Goal: Task Accomplishment & Management: Use online tool/utility

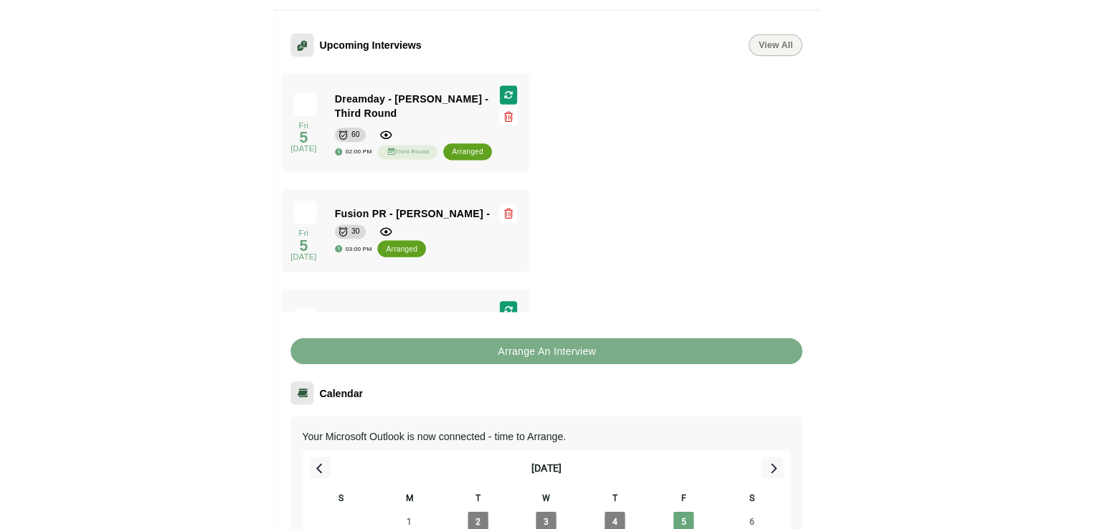
scroll to position [215, 0]
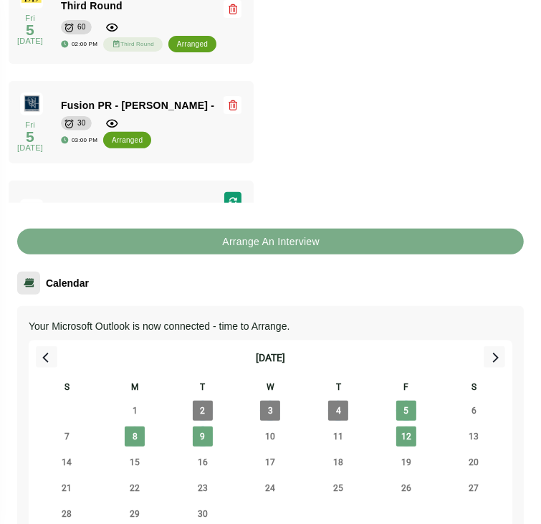
click at [508, 100] on div "Fri 5 September 2025 Fri 5 September 2025 Dreamday - Cara Browning - Third Roun…" at bounding box center [271, 76] width 524 height 253
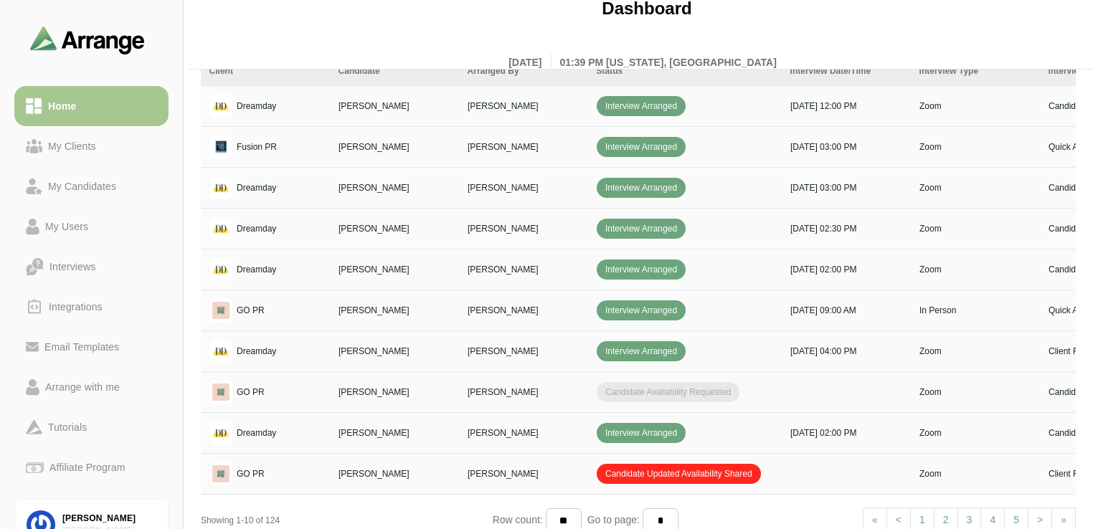
scroll to position [548, 0]
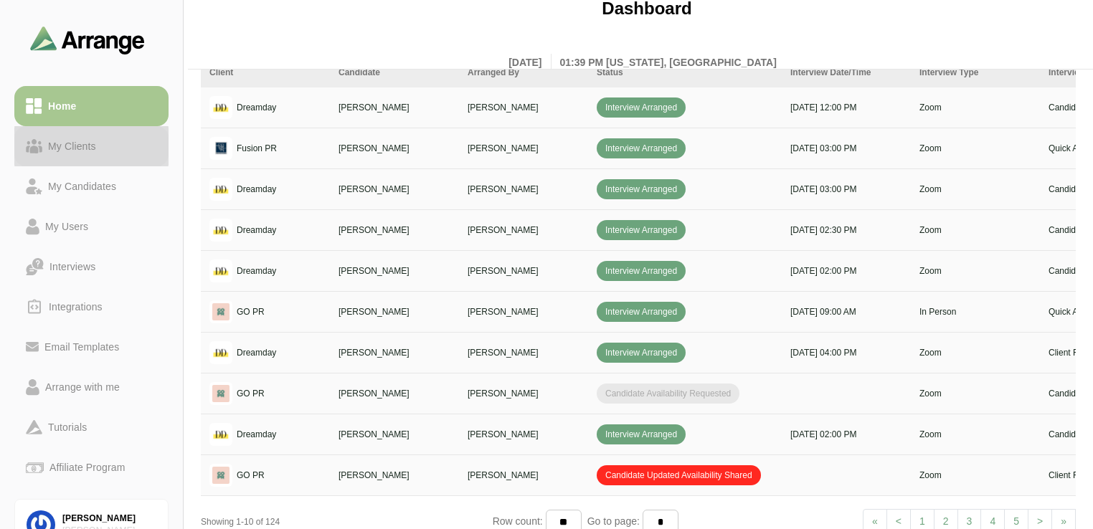
click at [98, 150] on div "My Clients" at bounding box center [72, 146] width 60 height 17
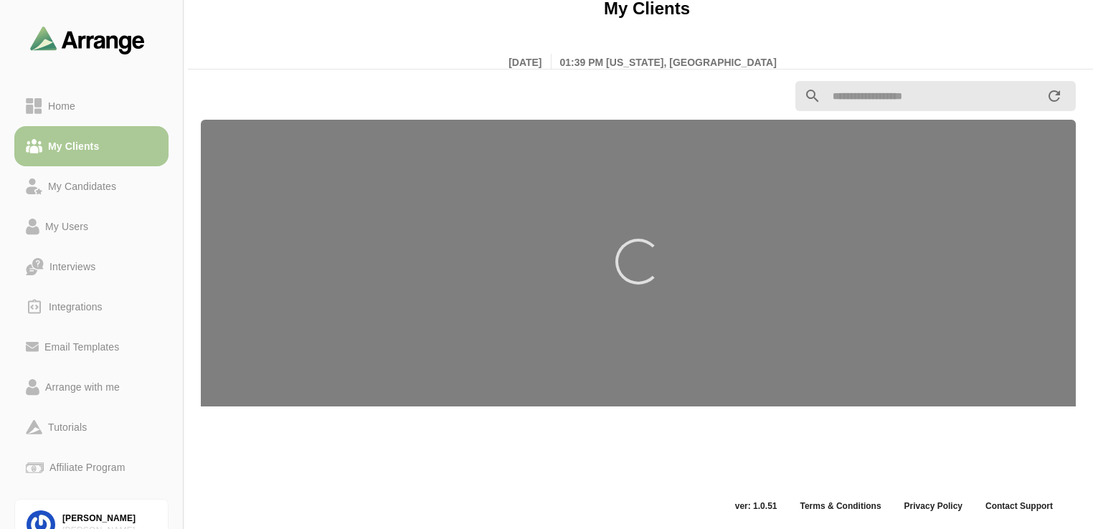
scroll to position [5, 0]
click at [91, 184] on div "My Candidates" at bounding box center [82, 186] width 80 height 17
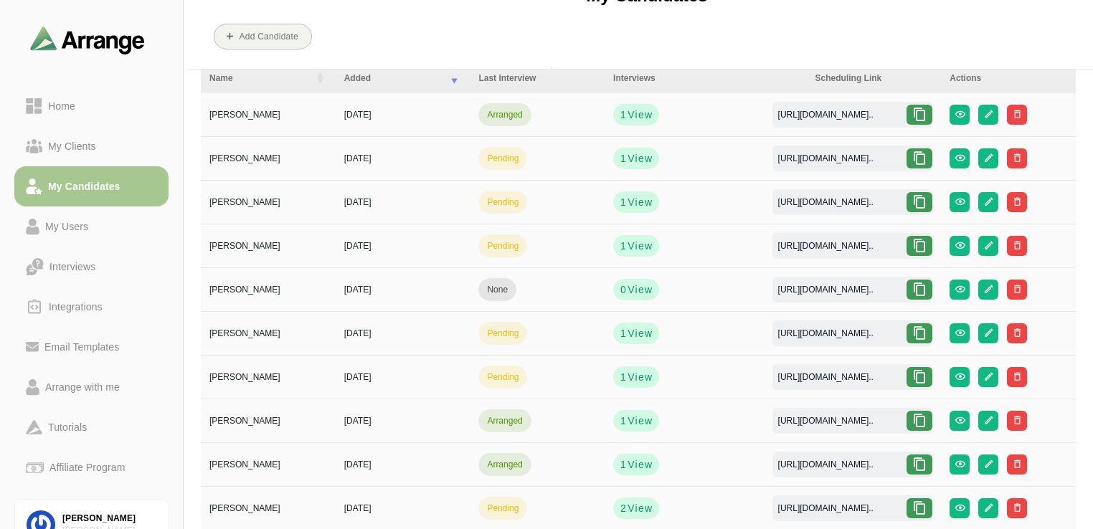
scroll to position [62, 0]
click at [541, 333] on icon at bounding box center [919, 333] width 14 height 14
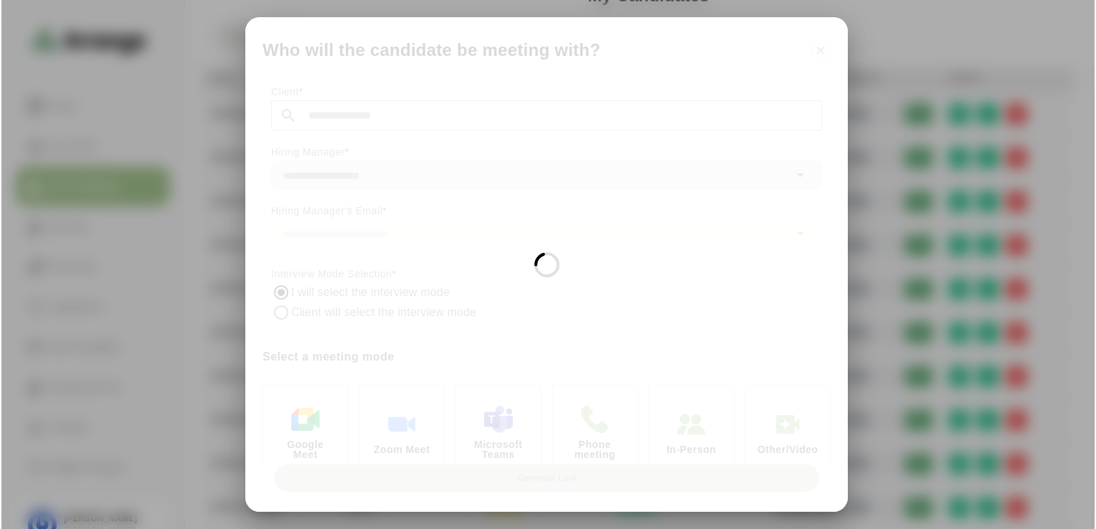
scroll to position [0, 0]
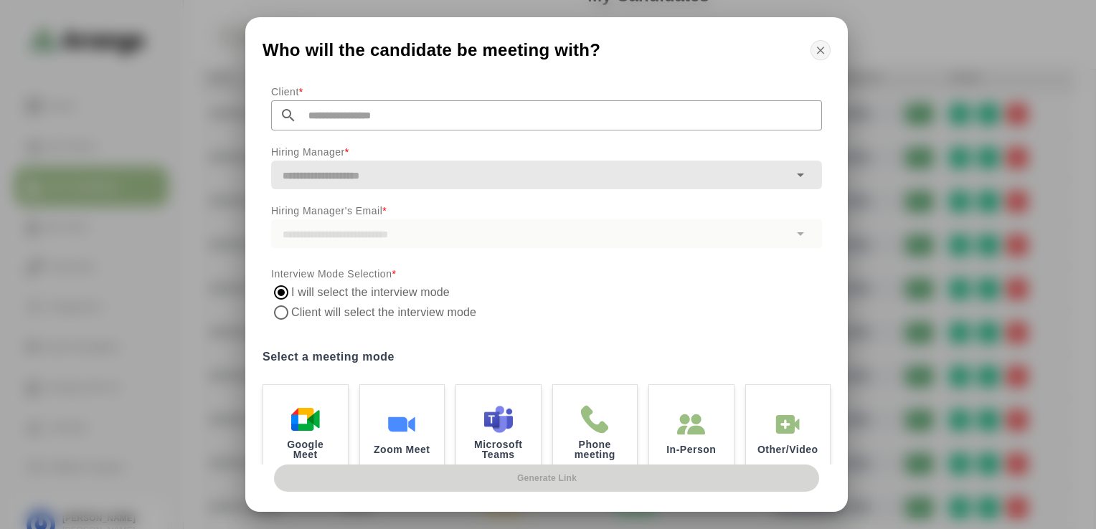
click at [541, 54] on icon "button" at bounding box center [820, 50] width 13 height 13
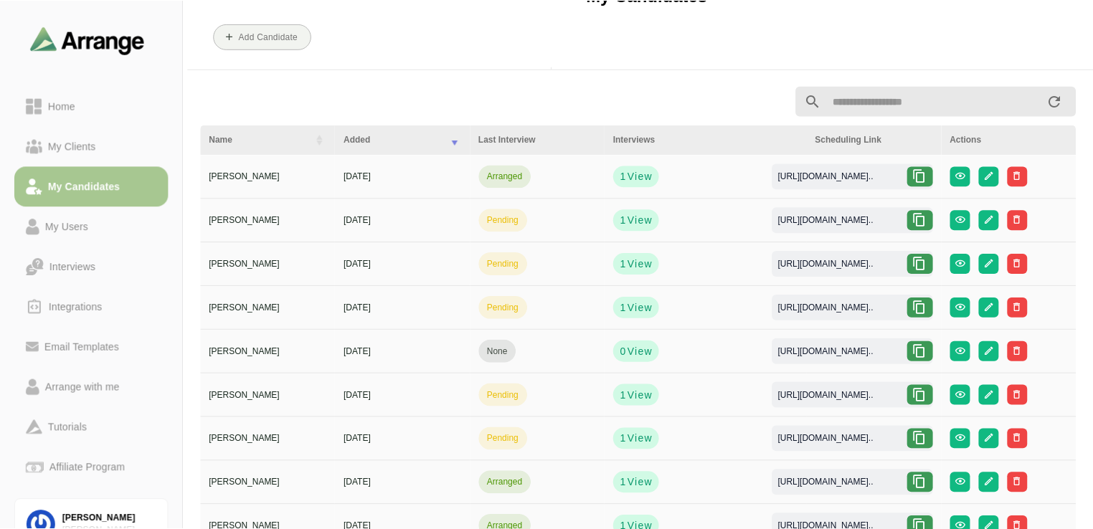
scroll to position [62, 0]
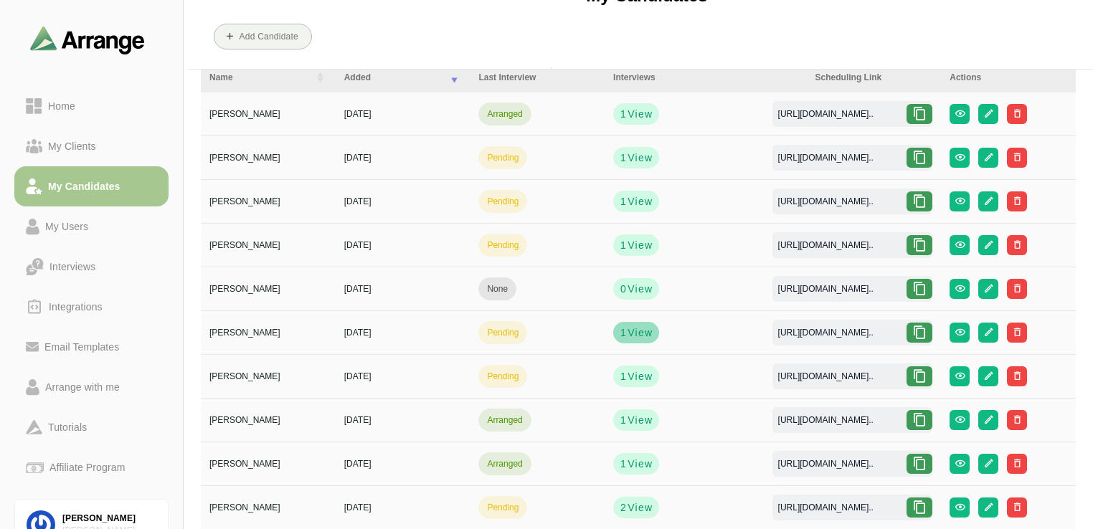
click at [541, 328] on span "View" at bounding box center [640, 333] width 26 height 14
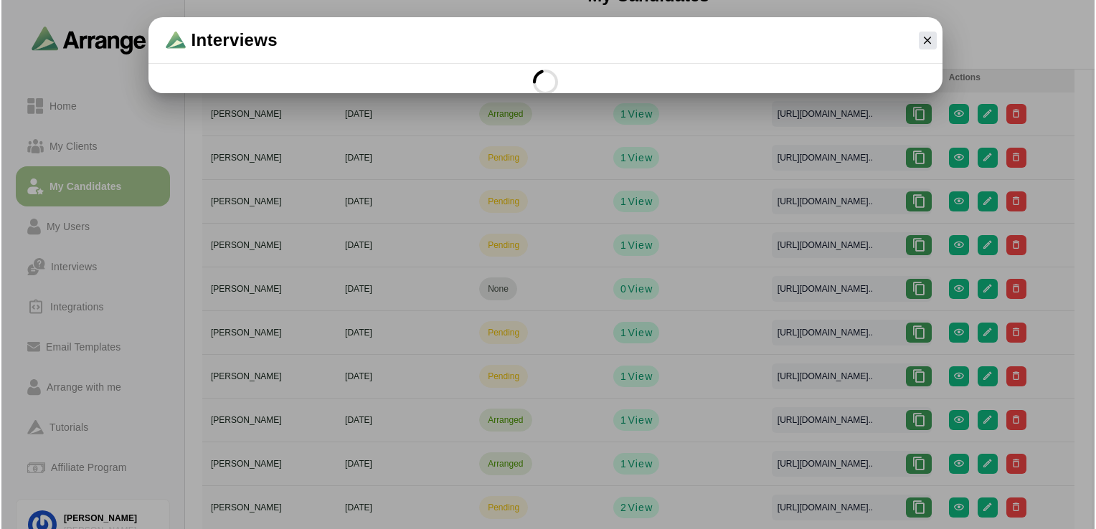
scroll to position [0, 0]
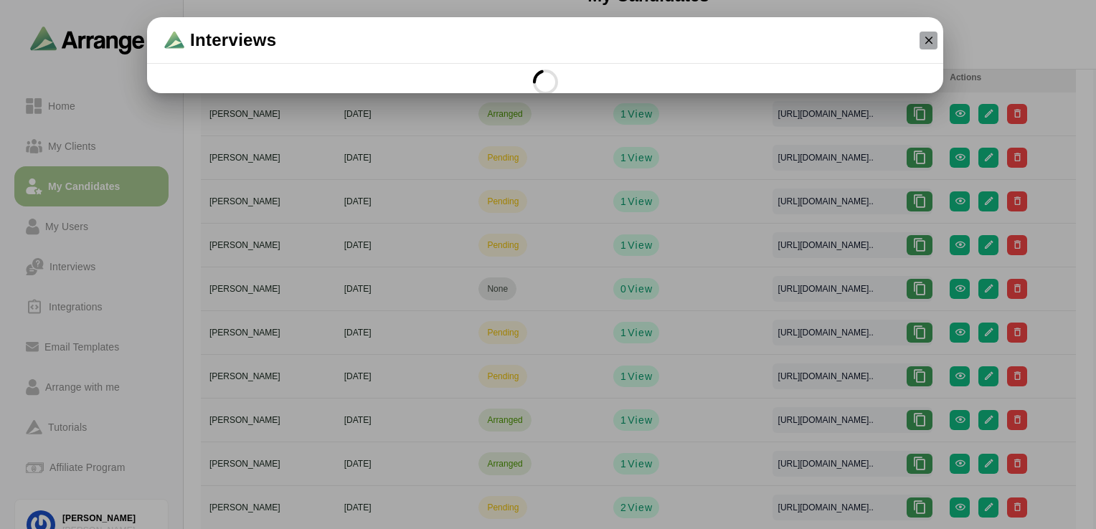
click at [541, 43] on icon "button" at bounding box center [928, 40] width 13 height 13
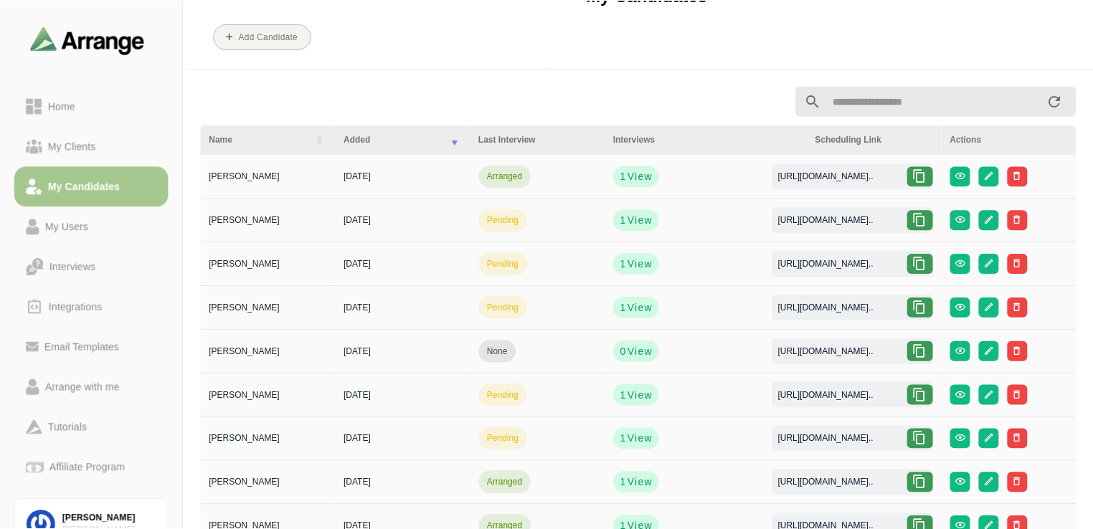
scroll to position [62, 0]
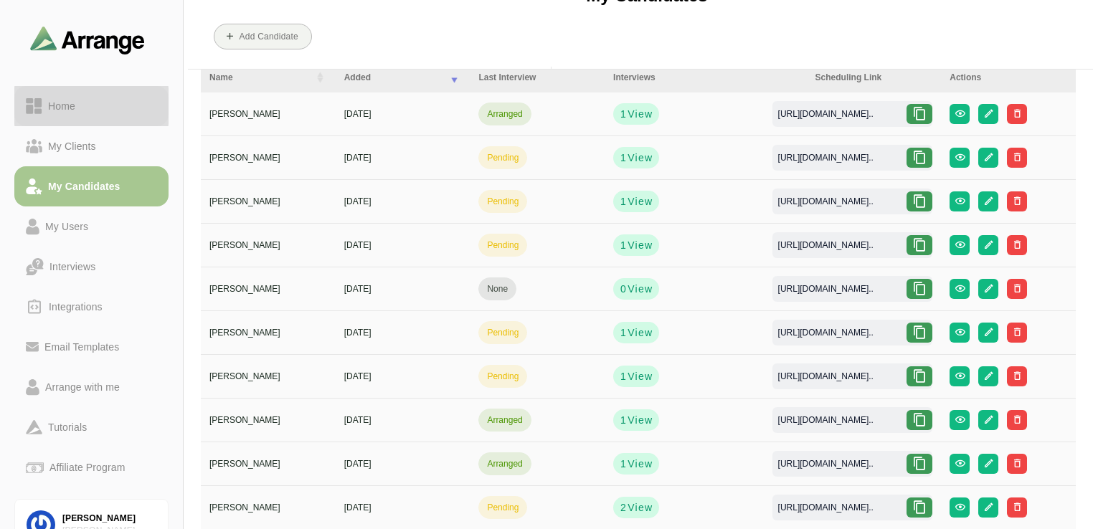
click at [82, 110] on div "Home" at bounding box center [91, 106] width 131 height 17
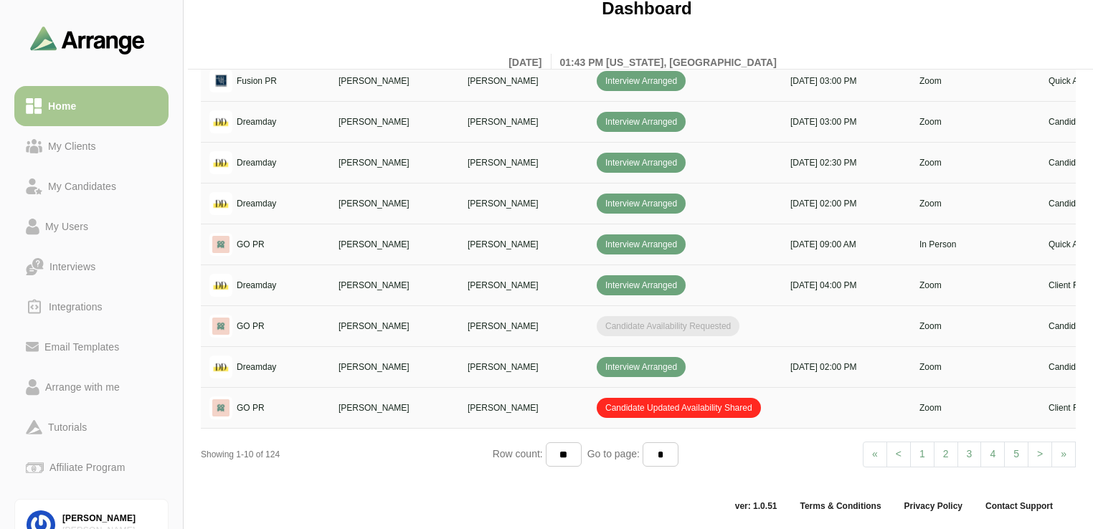
scroll to position [0, 526]
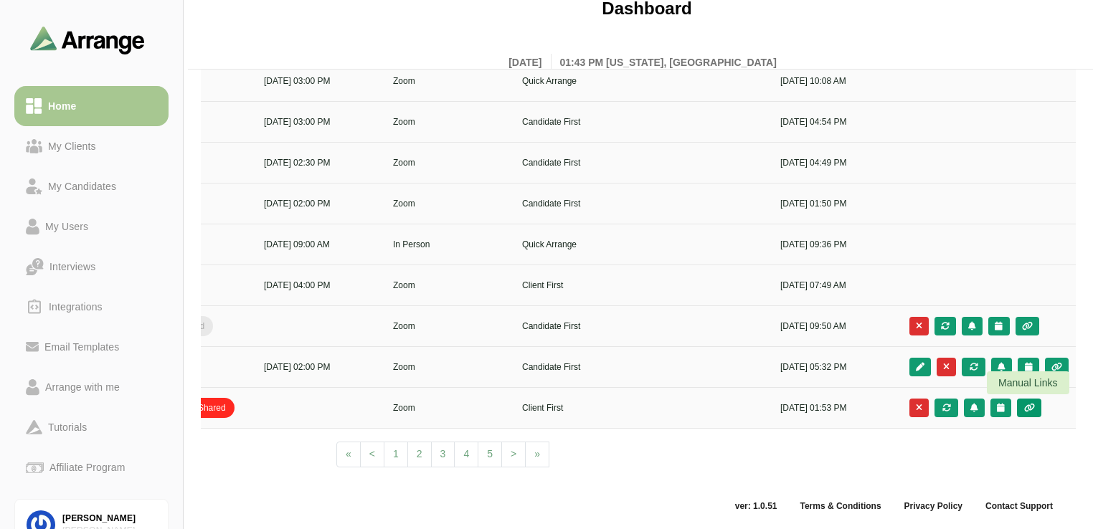
click at [541, 406] on icon "button" at bounding box center [1029, 408] width 12 height 9
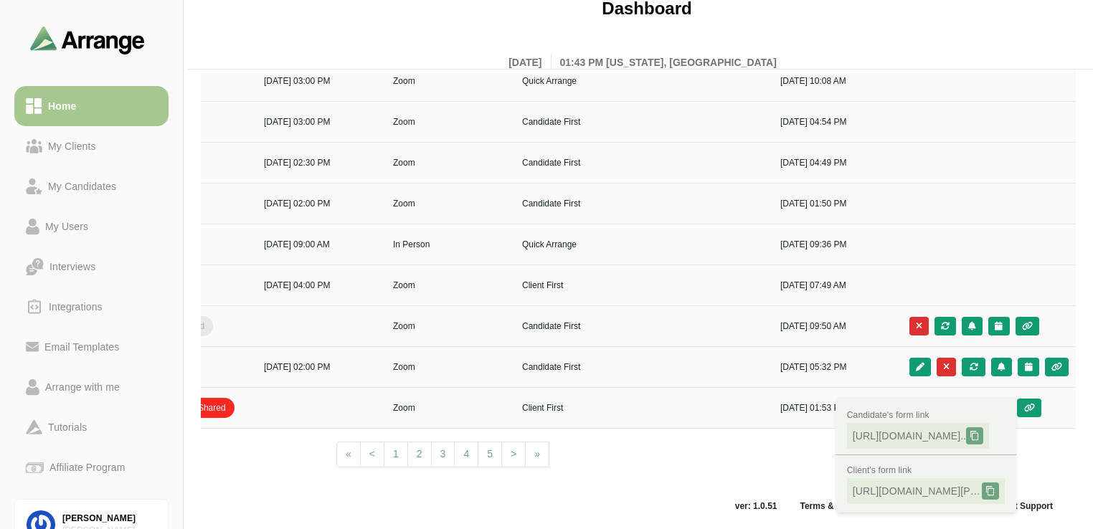
click at [541, 388] on td "[DATE] 01:53 PM" at bounding box center [836, 408] width 129 height 41
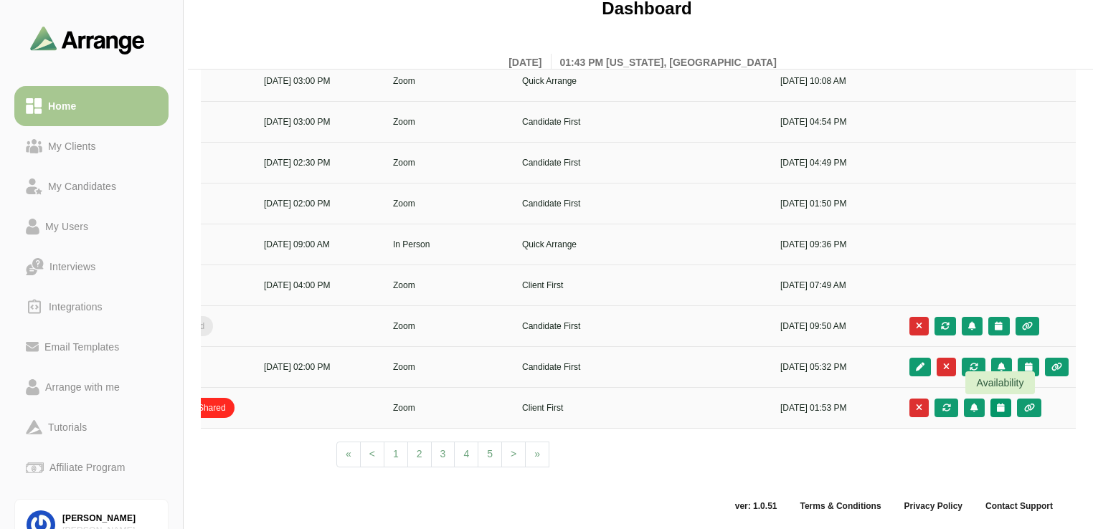
click at [541, 406] on icon "button" at bounding box center [1000, 408] width 9 height 9
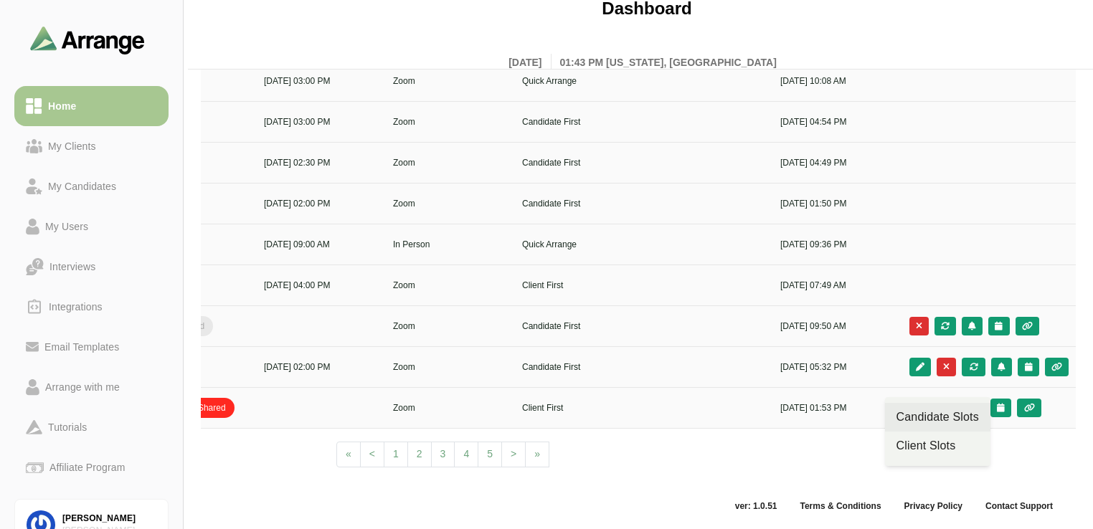
click at [541, 409] on div "Candidate Slots" at bounding box center [937, 417] width 82 height 17
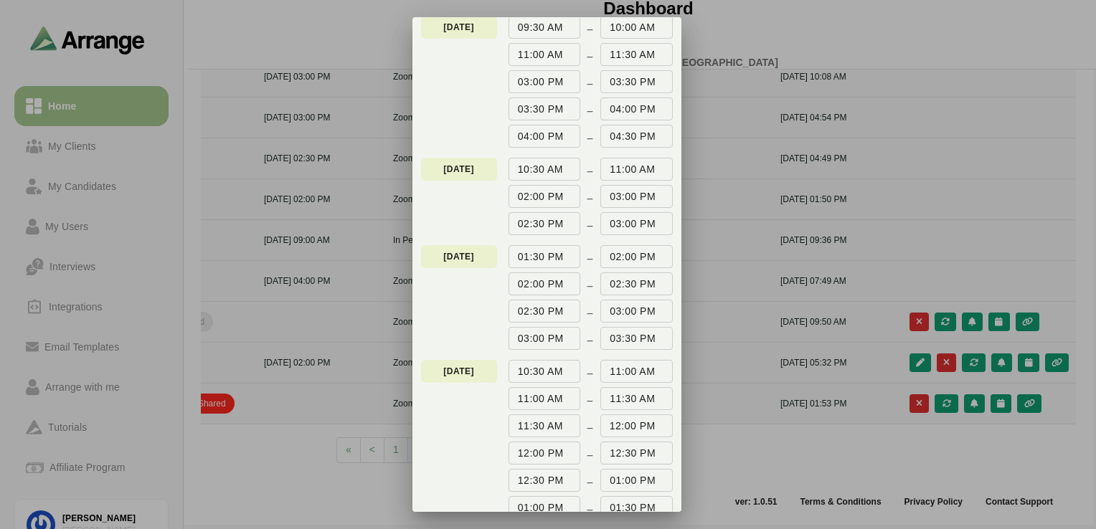
scroll to position [152, 0]
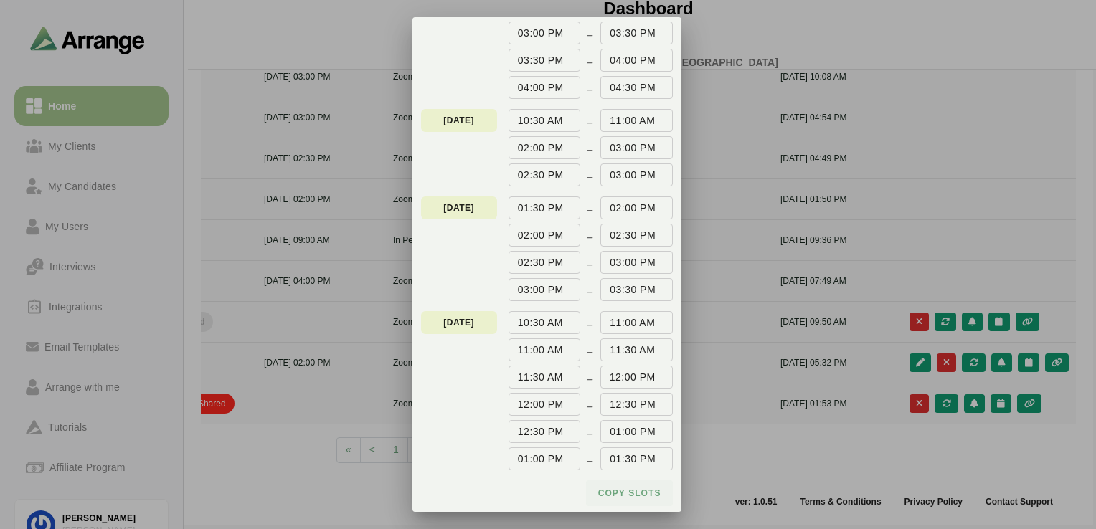
click at [541, 492] on span "Copy slots" at bounding box center [629, 493] width 64 height 11
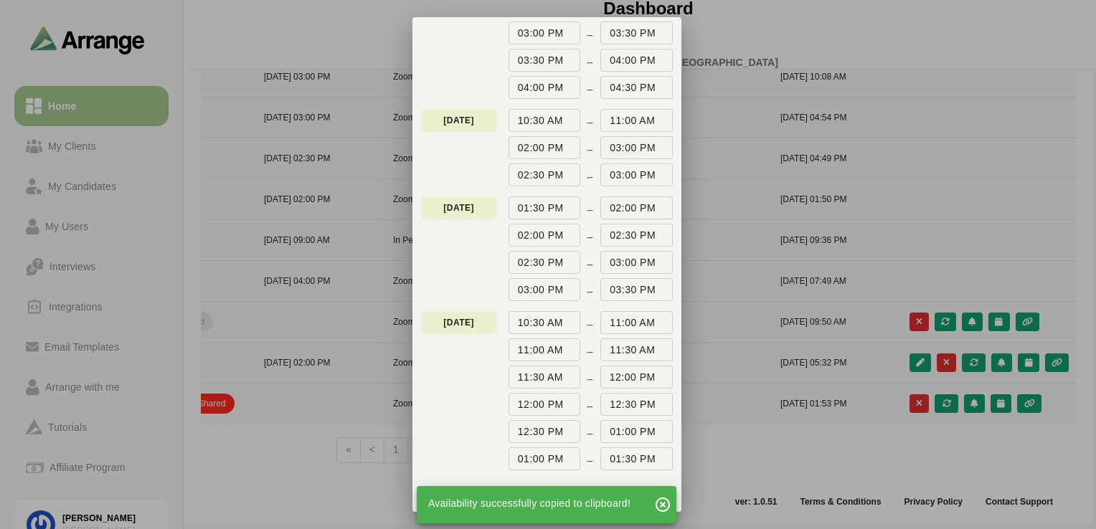
scroll to position [0, 0]
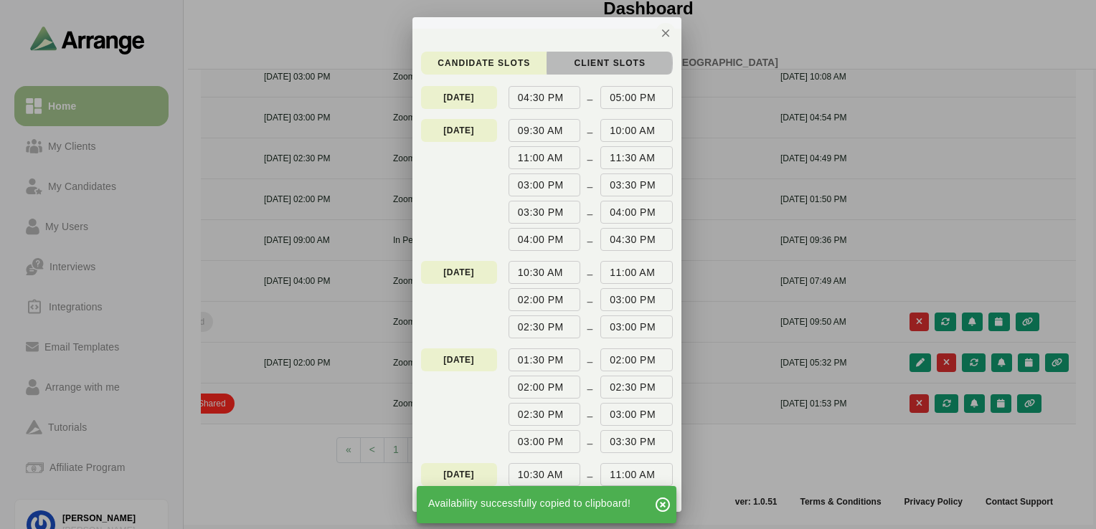
click at [541, 67] on span "client Slots" at bounding box center [609, 62] width 72 height 11
